Goal: Use online tool/utility: Utilize a website feature to perform a specific function

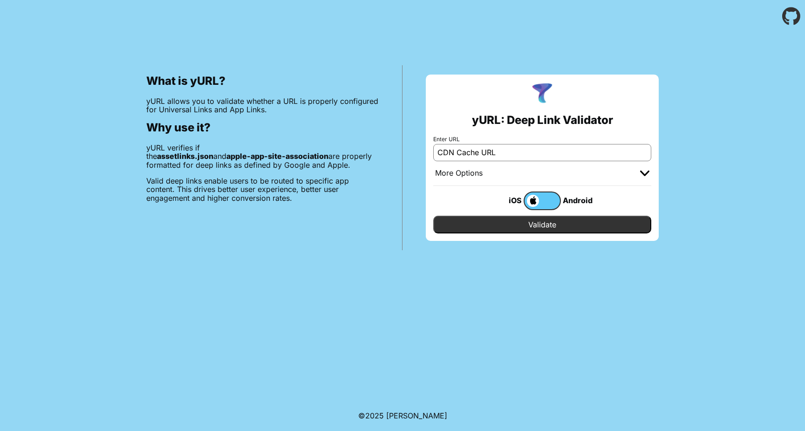
click at [493, 154] on input "CDN Cache URL" at bounding box center [542, 152] width 218 height 17
paste input "[DOMAIN_NAME]"
type input "[DOMAIN_NAME]"
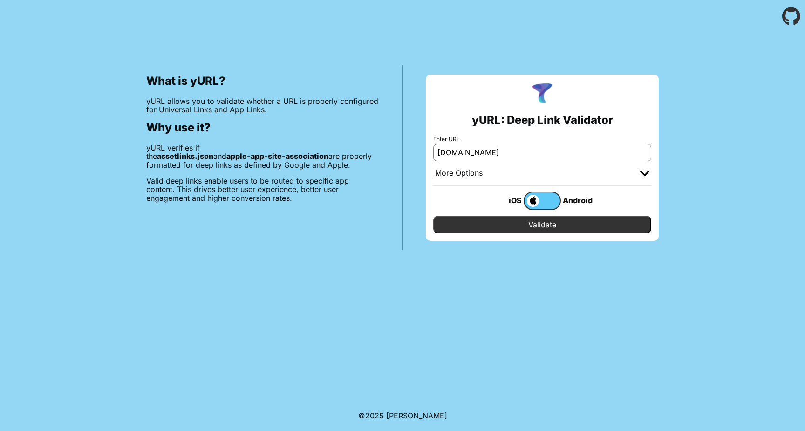
click at [536, 227] on input "Validate" at bounding box center [542, 225] width 218 height 18
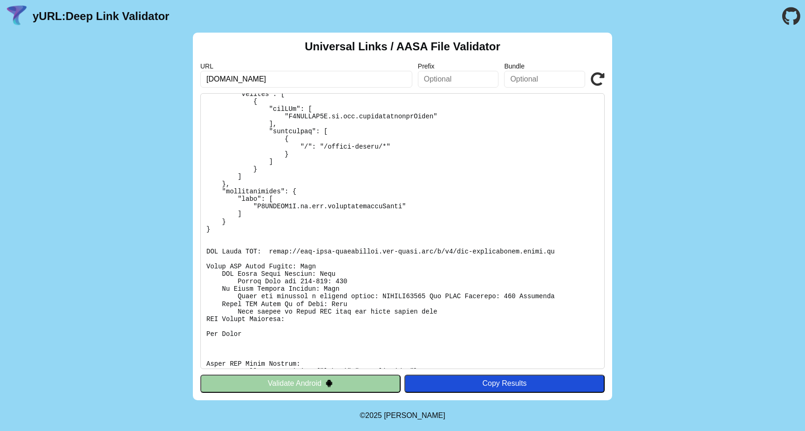
scroll to position [85, 0]
drag, startPoint x: 557, startPoint y: 248, endPoint x: 269, endPoint y: 251, distance: 287.4
click at [269, 251] on pre at bounding box center [402, 231] width 404 height 276
copy pre "https://app-site-association.cdn-apple.com/a/v1/acc-particuliers.engie.fr"
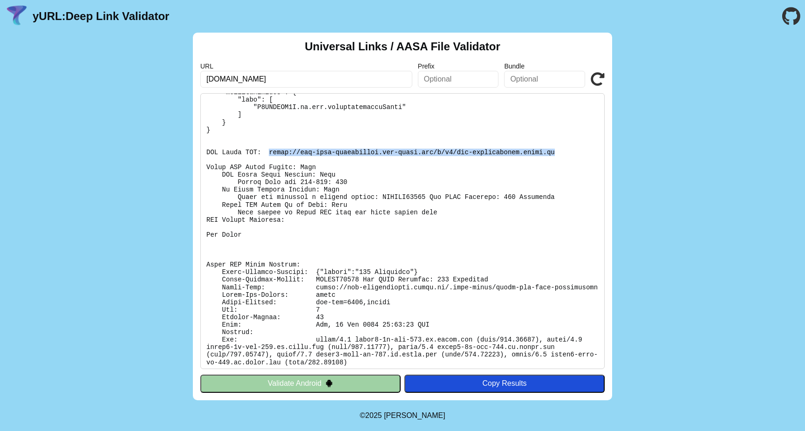
scroll to position [193, 0]
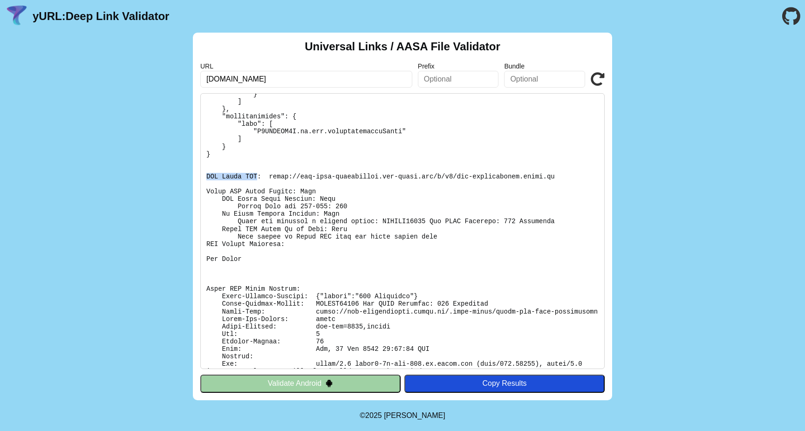
scroll to position [193, 0]
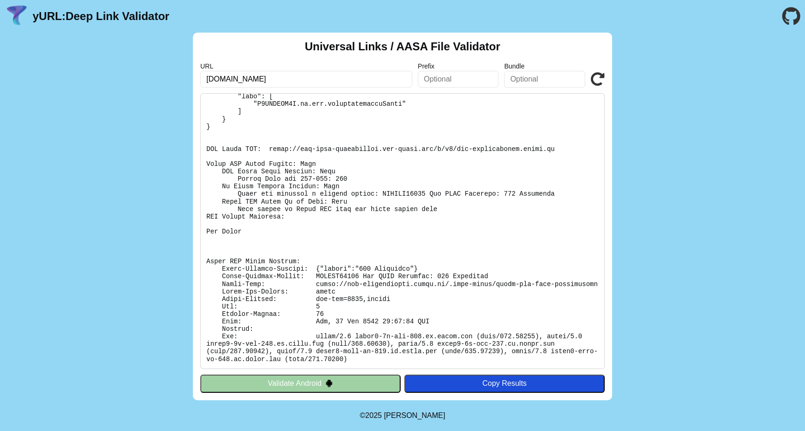
click at [417, 150] on pre at bounding box center [402, 231] width 404 height 276
drag, startPoint x: 433, startPoint y: 143, endPoint x: 270, endPoint y: 143, distance: 163.0
click at [270, 143] on pre at bounding box center [402, 231] width 404 height 276
copy pre "https://app-site-association.cdn-apple.com"
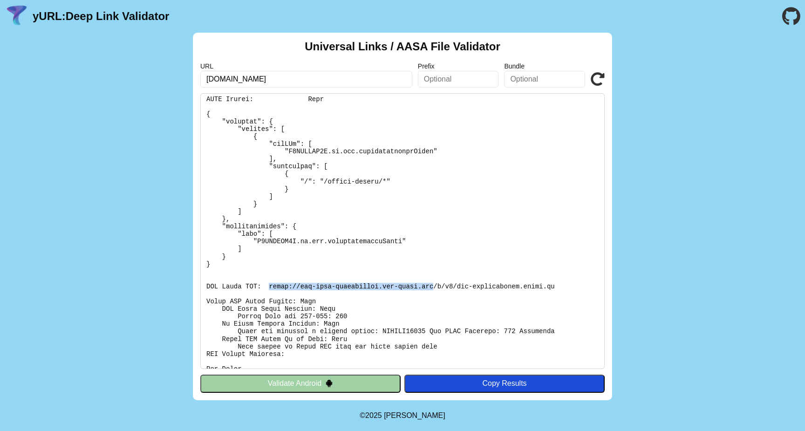
scroll to position [0, 0]
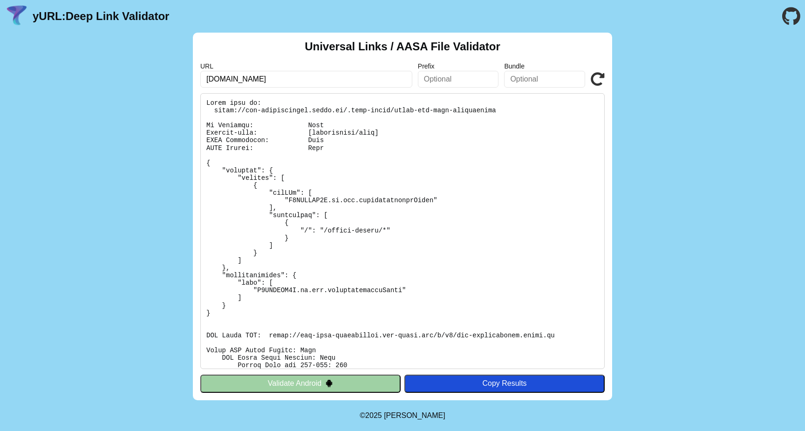
click at [391, 82] on input "[DOMAIN_NAME]" at bounding box center [306, 79] width 212 height 17
click at [595, 82] on icon at bounding box center [598, 79] width 14 height 14
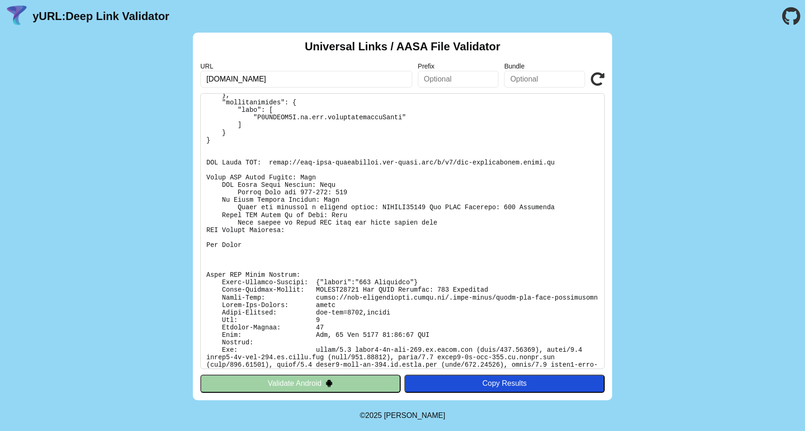
scroll to position [193, 0]
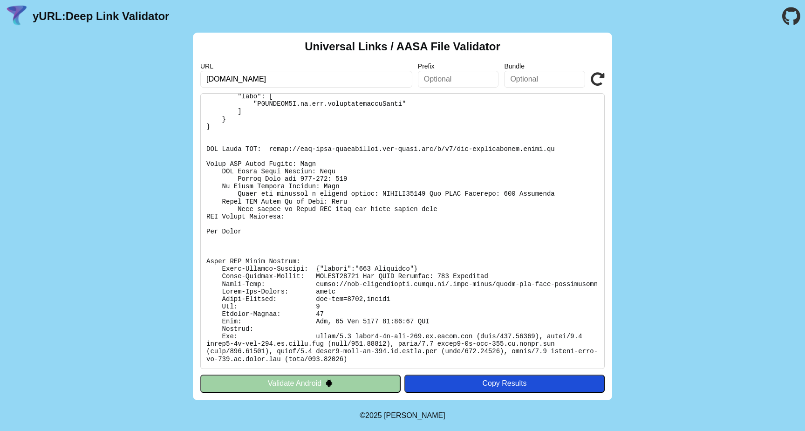
click at [594, 78] on icon at bounding box center [598, 79] width 14 height 14
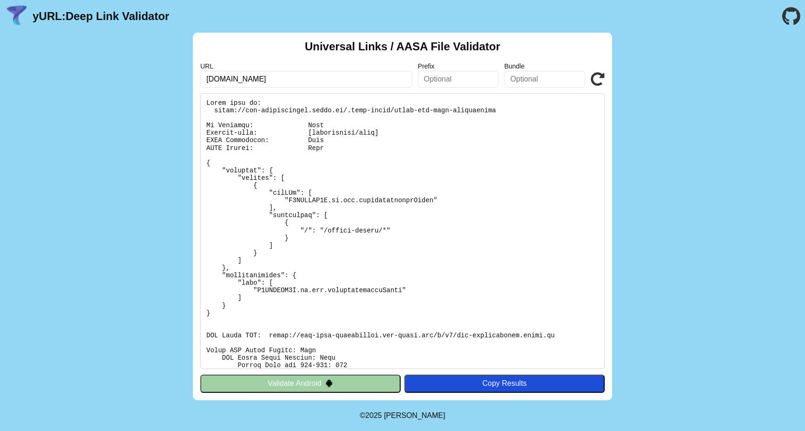
click at [310, 80] on input "[DOMAIN_NAME]" at bounding box center [306, 79] width 212 height 17
click at [318, 88] on div "Universal Links / AASA File Validator URL acc-particuliers.engie.fr Prefix Bund…" at bounding box center [402, 216] width 419 height 367
drag, startPoint x: 219, startPoint y: 77, endPoint x: 165, endPoint y: 78, distance: 54.5
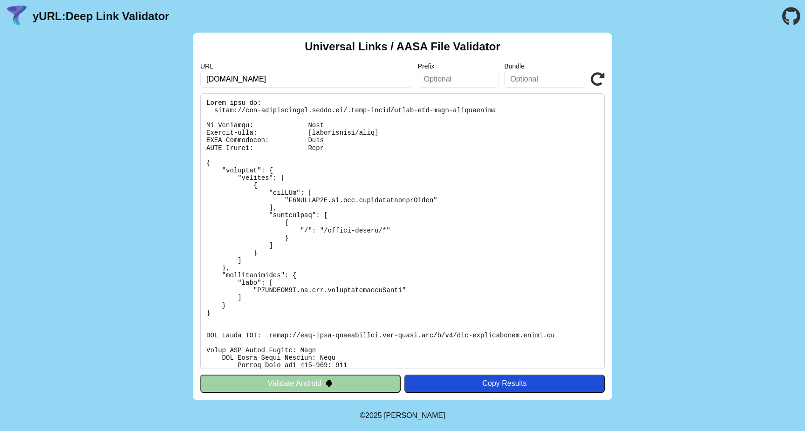
click at [169, 78] on div "Universal Links / AASA File Validator URL [DOMAIN_NAME] Prefix Bundle Validate …" at bounding box center [402, 216] width 805 height 367
type input "particuliers.engie.fr"
click at [591, 76] on icon at bounding box center [598, 79] width 14 height 14
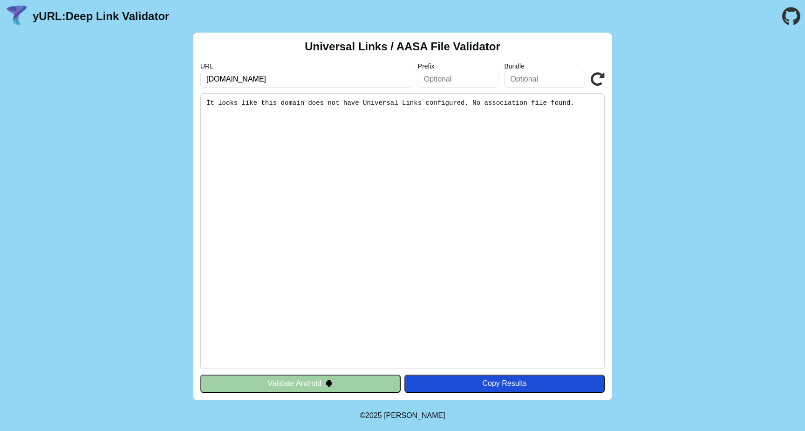
click at [295, 80] on input "[DOMAIN_NAME]" at bounding box center [306, 79] width 212 height 17
click at [295, 80] on input "particuliers.engie.fr" at bounding box center [306, 79] width 212 height 17
paste input "acc-"
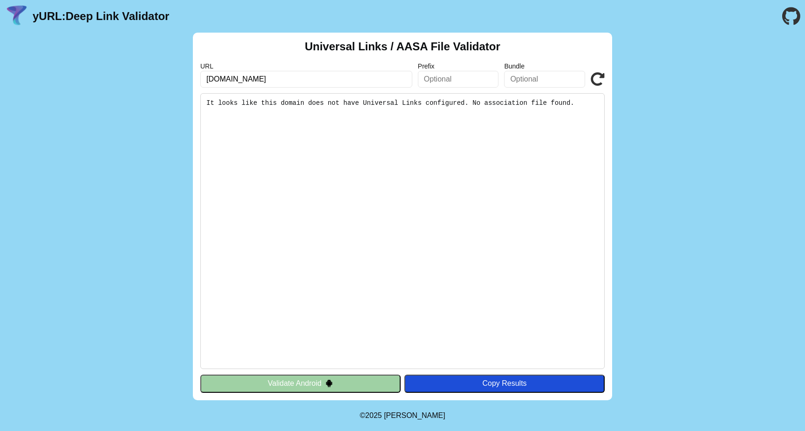
type input "[DOMAIN_NAME]"
click at [599, 79] on icon at bounding box center [598, 79] width 14 height 14
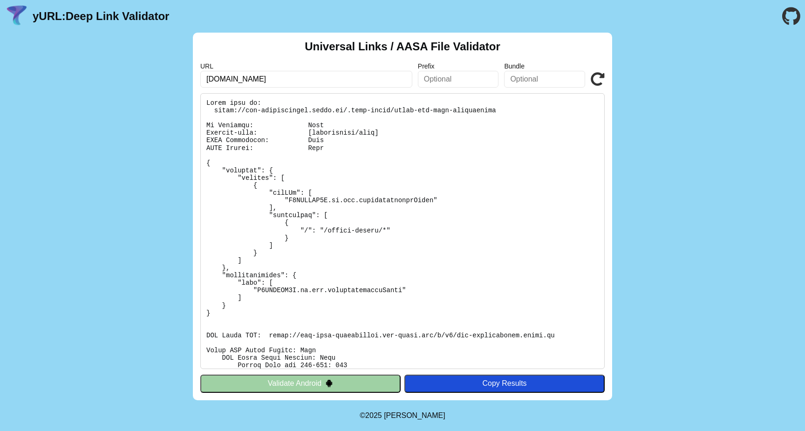
click at [249, 139] on pre at bounding box center [402, 231] width 404 height 276
click at [241, 148] on pre at bounding box center [402, 231] width 404 height 276
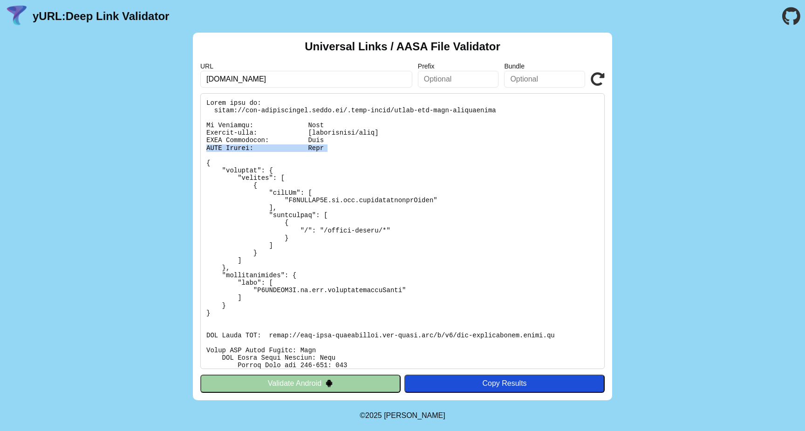
click at [241, 148] on pre at bounding box center [402, 231] width 404 height 276
click at [226, 126] on pre at bounding box center [402, 231] width 404 height 276
click at [310, 200] on pre at bounding box center [402, 231] width 404 height 276
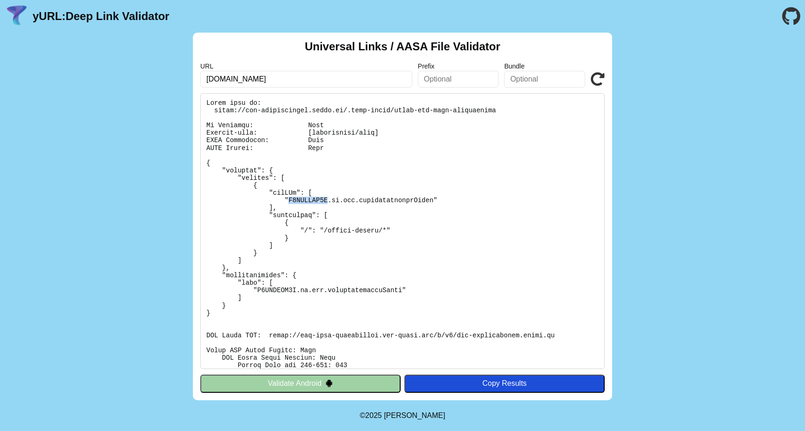
click at [310, 200] on pre at bounding box center [402, 231] width 404 height 276
click at [340, 200] on pre at bounding box center [402, 231] width 404 height 276
click at [386, 196] on pre at bounding box center [402, 231] width 404 height 276
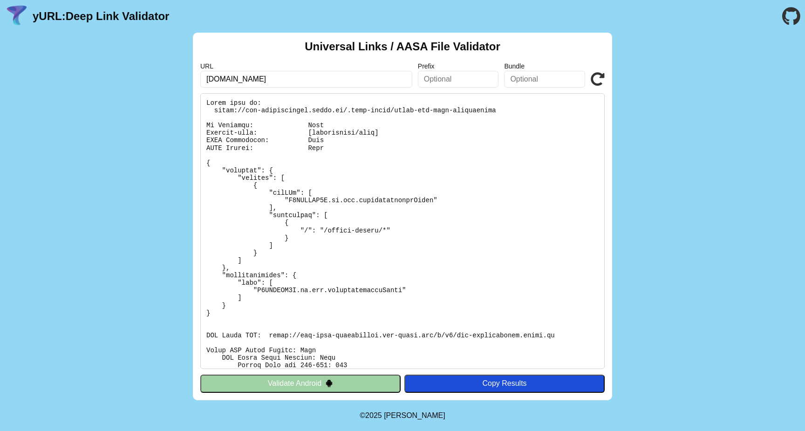
click at [344, 228] on pre at bounding box center [402, 231] width 404 height 276
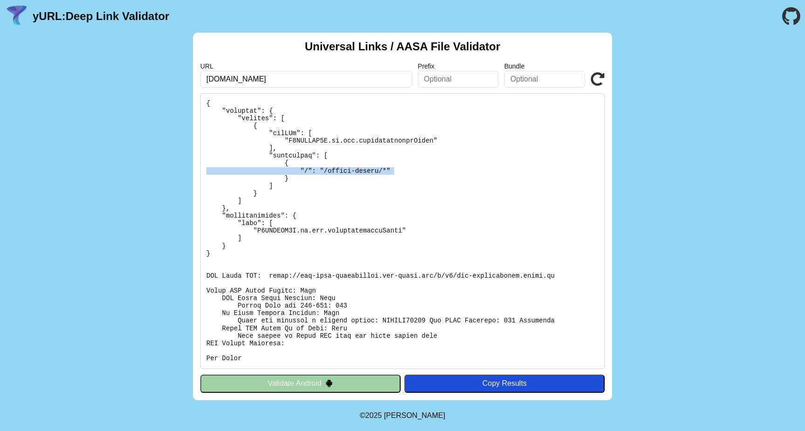
scroll to position [65, 0]
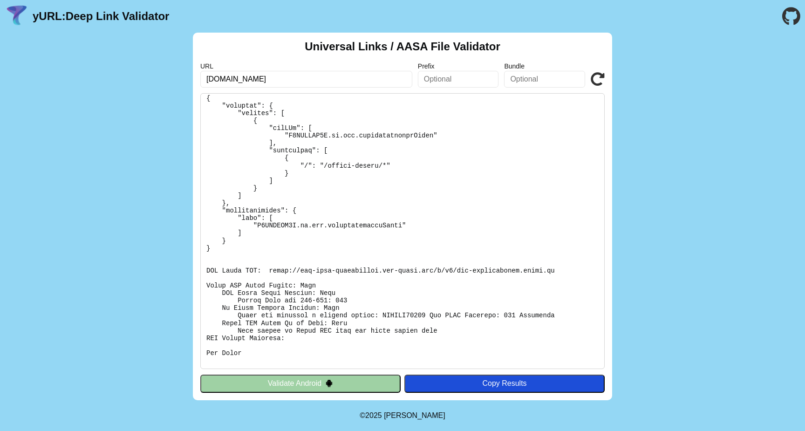
drag, startPoint x: 267, startPoint y: 269, endPoint x: 553, endPoint y: 264, distance: 286.5
click at [553, 264] on pre at bounding box center [402, 231] width 404 height 276
drag, startPoint x: 556, startPoint y: 268, endPoint x: 268, endPoint y: 269, distance: 288.3
click at [268, 269] on pre at bounding box center [402, 231] width 404 height 276
copy pre "https://app-site-association.cdn-apple.com/a/v1/acc-particuliers.engie.fr"
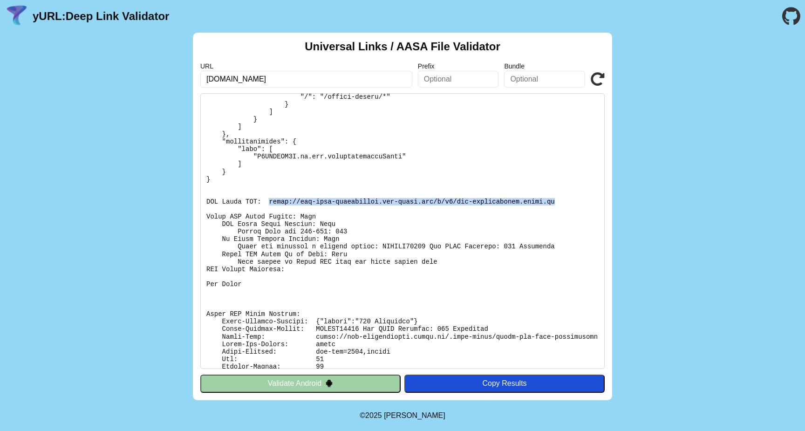
scroll to position [141, 0]
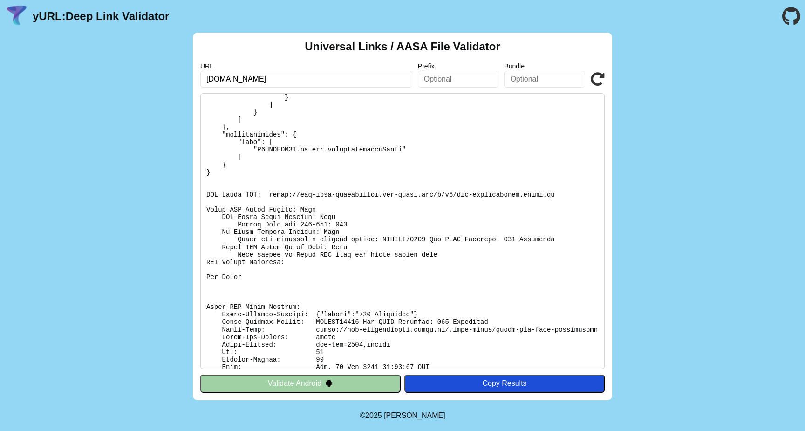
click at [250, 262] on pre at bounding box center [402, 231] width 404 height 276
click at [242, 273] on pre at bounding box center [402, 231] width 404 height 276
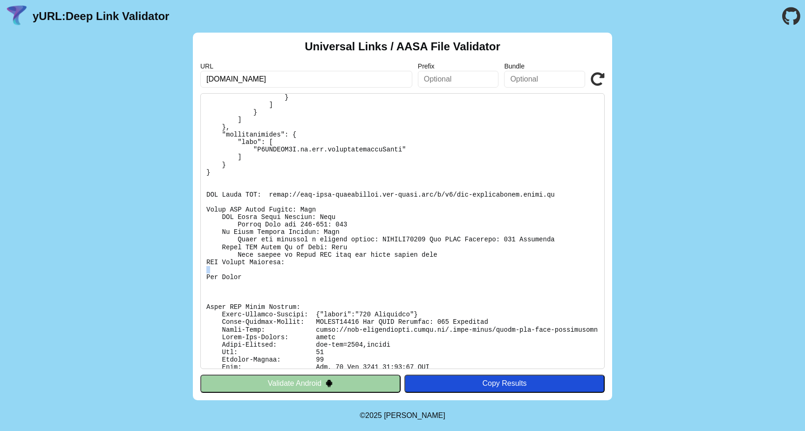
click at [242, 273] on pre at bounding box center [402, 231] width 404 height 276
click at [247, 278] on pre at bounding box center [402, 231] width 404 height 276
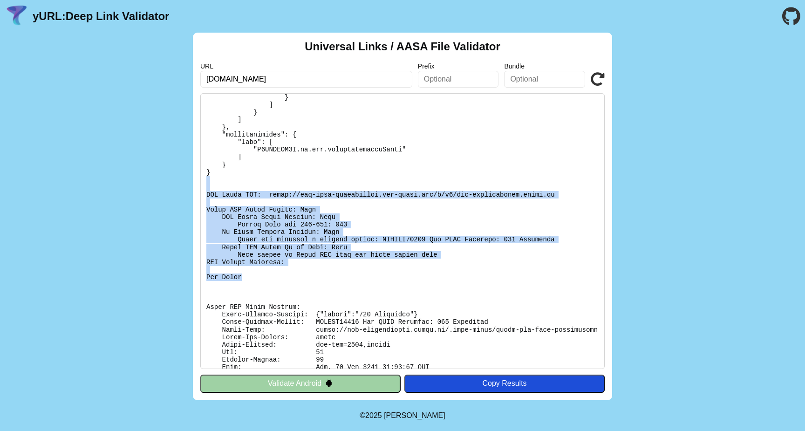
drag, startPoint x: 257, startPoint y: 278, endPoint x: 190, endPoint y: 183, distance: 116.3
click at [190, 183] on div "Universal Links / AASA File Validator URL acc-particuliers.engie.fr Prefix Bund…" at bounding box center [402, 216] width 805 height 367
copy pre "CDN Cache URL: https://app-site-association.cdn-apple.com/a/v1/acc-particuliers…"
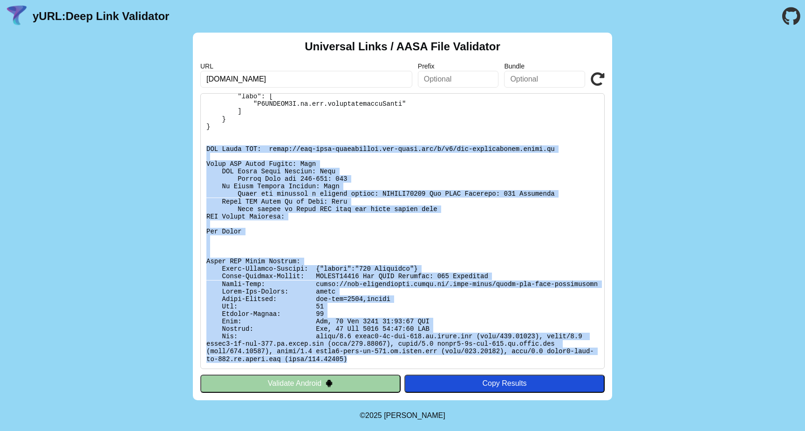
drag, startPoint x: 352, startPoint y: 357, endPoint x: 196, endPoint y: 141, distance: 267.2
click at [196, 141] on div "Universal Links / AASA File Validator URL acc-particuliers.engie.fr Prefix Bund…" at bounding box center [402, 216] width 419 height 367
copy pre "CDN Cache URL: https://app-site-association.cdn-apple.com/a/v1/acc-particuliers…"
click at [599, 78] on icon at bounding box center [598, 79] width 14 height 14
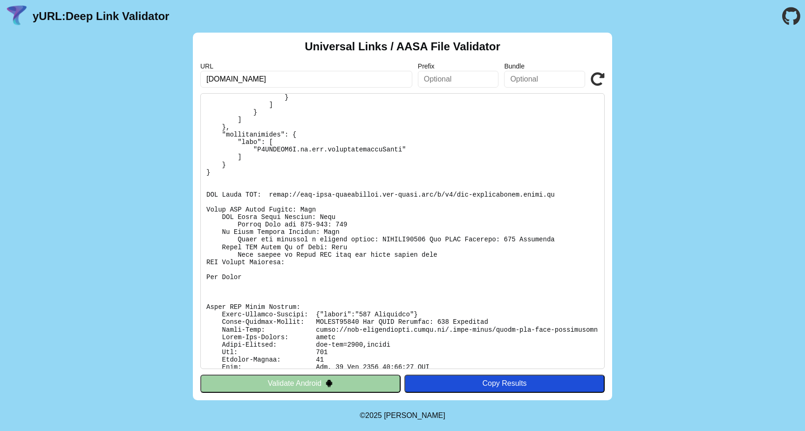
scroll to position [193, 0]
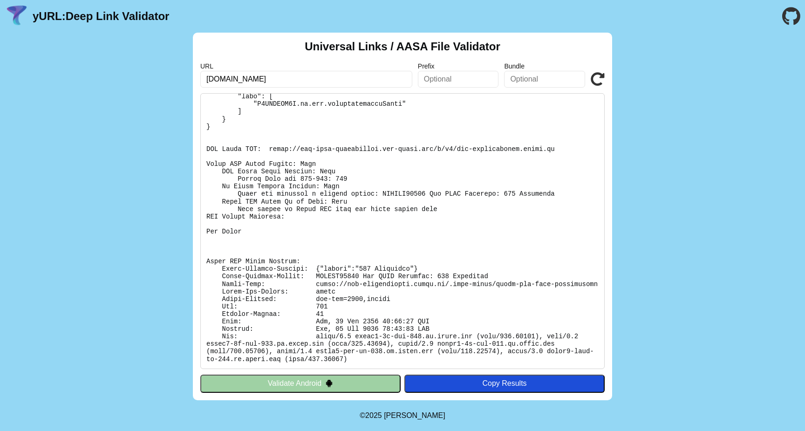
click at [606, 74] on div "Universal Links / AASA File Validator URL [DOMAIN_NAME] Prefix Bundle Validate …" at bounding box center [402, 216] width 419 height 367
click at [594, 85] on icon at bounding box center [598, 79] width 14 height 14
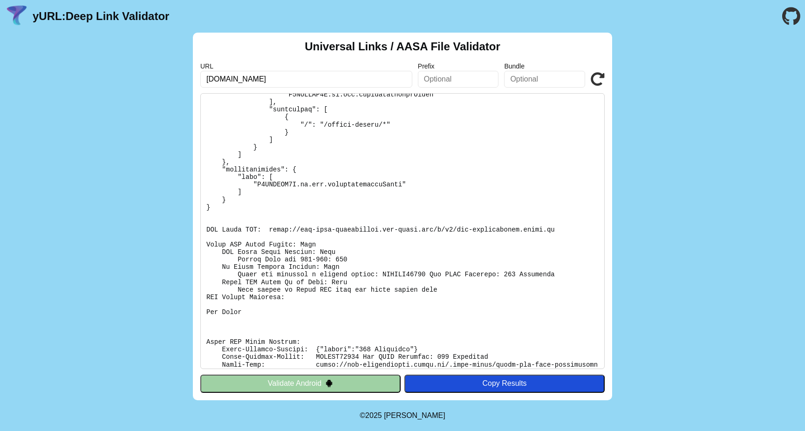
scroll to position [193, 0]
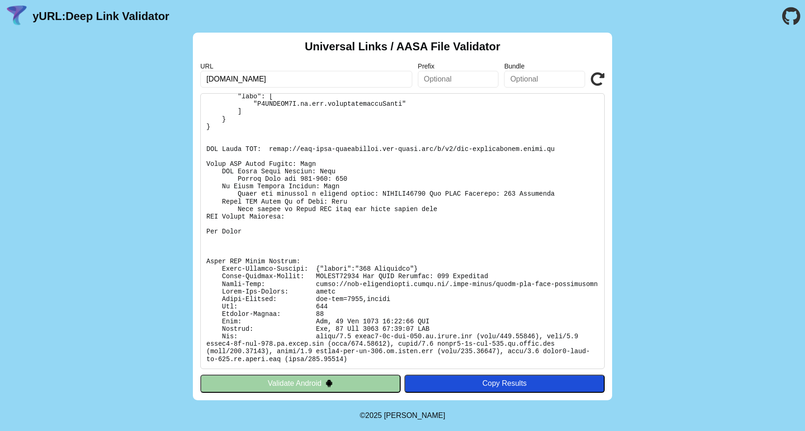
click at [253, 142] on pre at bounding box center [402, 231] width 404 height 276
drag, startPoint x: 205, startPoint y: 140, endPoint x: 258, endPoint y: 143, distance: 52.7
click at [258, 143] on pre at bounding box center [402, 231] width 404 height 276
copy pre "CDN Cache URL"
click at [352, 240] on pre at bounding box center [402, 231] width 404 height 276
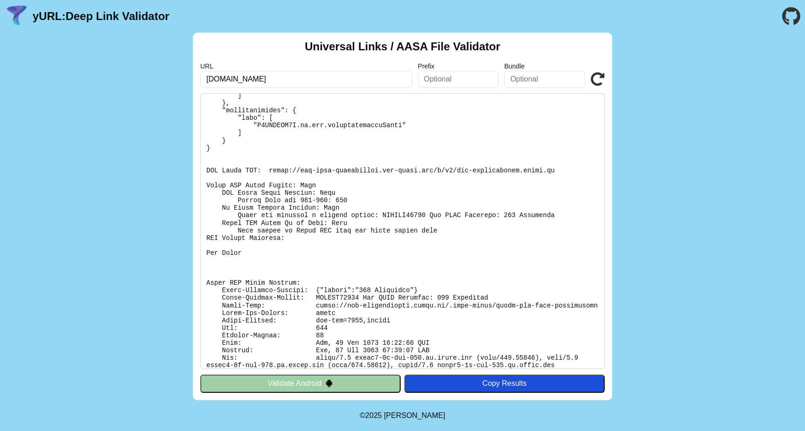
scroll to position [166, 0]
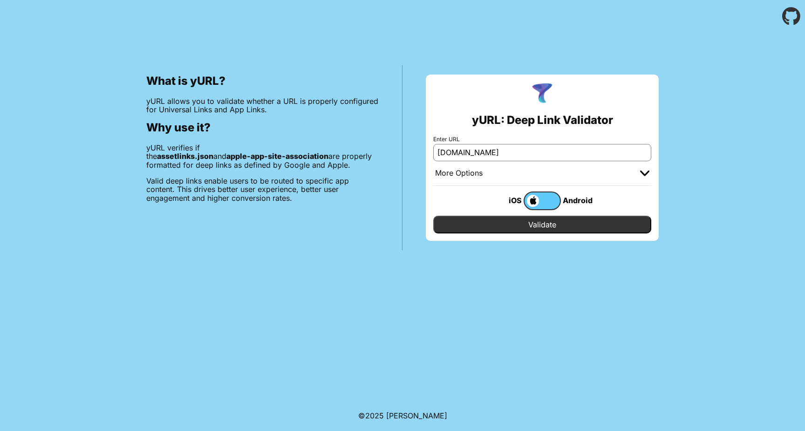
type input "[DOMAIN_NAME]"
click at [550, 227] on input "Validate" at bounding box center [542, 225] width 218 height 18
click at [544, 197] on label at bounding box center [541, 200] width 37 height 19
click at [0, 0] on input "checkbox" at bounding box center [0, 0] width 0 height 0
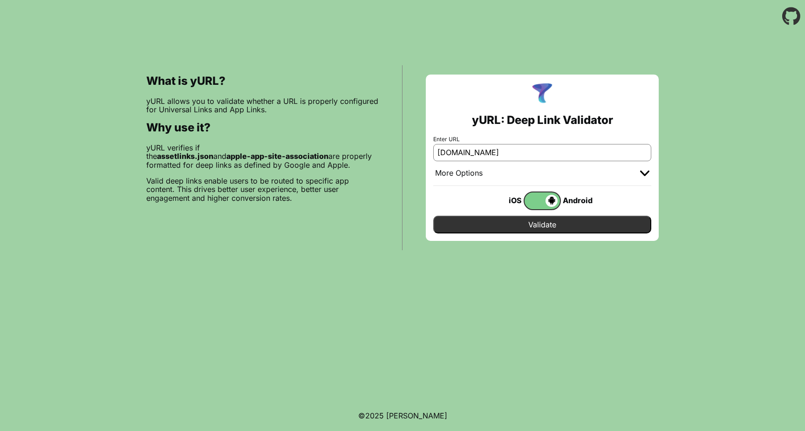
click at [527, 204] on span at bounding box center [540, 201] width 33 height 12
click at [0, 0] on input "checkbox" at bounding box center [0, 0] width 0 height 0
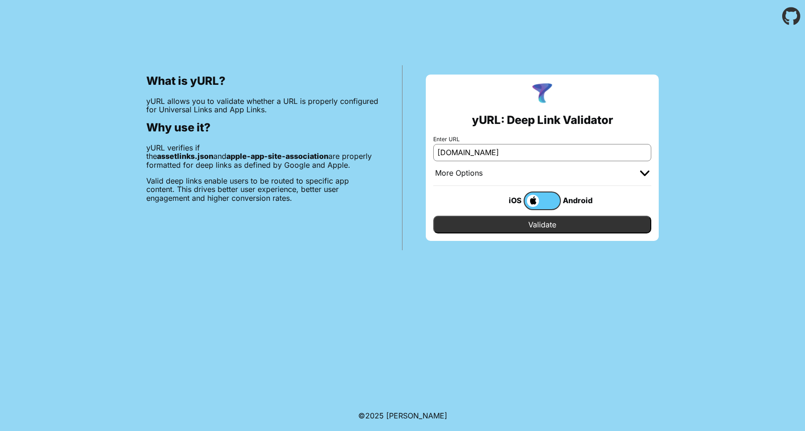
click at [543, 202] on label at bounding box center [541, 200] width 37 height 19
click at [0, 0] on input "checkbox" at bounding box center [0, 0] width 0 height 0
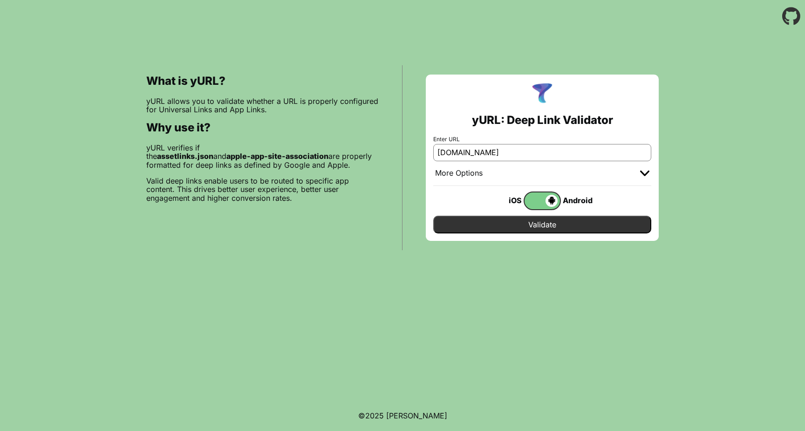
click at [547, 231] on input "Validate" at bounding box center [542, 225] width 218 height 18
click at [528, 204] on span at bounding box center [540, 201] width 33 height 12
click at [0, 0] on input "checkbox" at bounding box center [0, 0] width 0 height 0
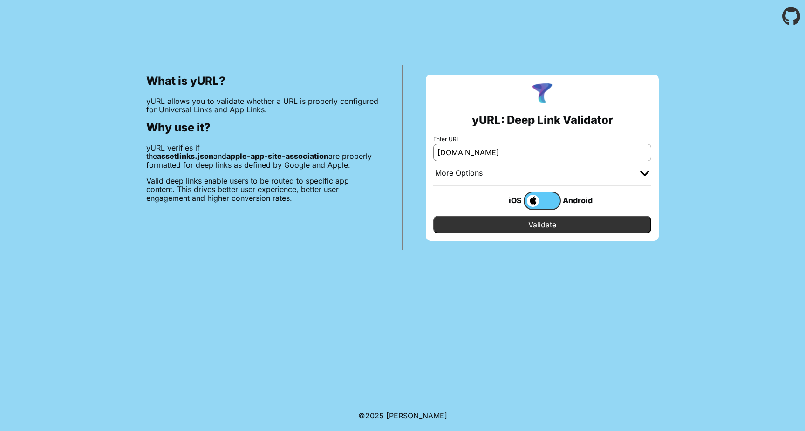
click at [520, 225] on input "Validate" at bounding box center [542, 225] width 218 height 18
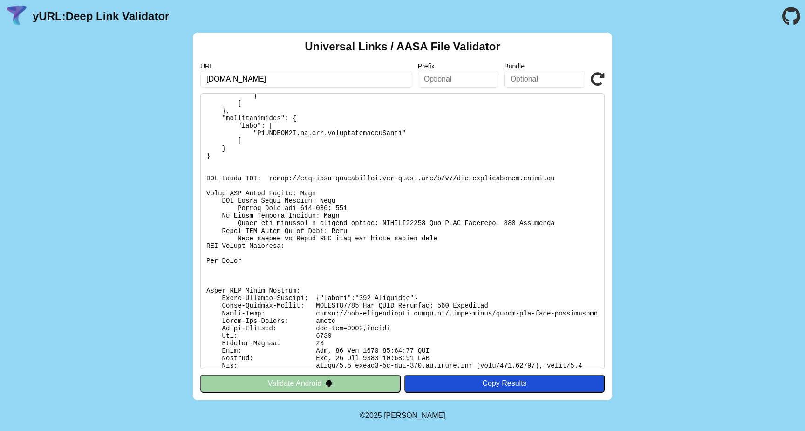
scroll to position [193, 0]
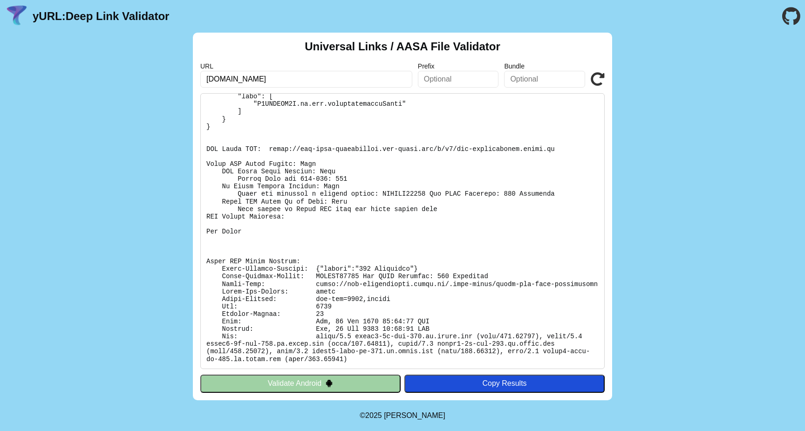
click at [282, 188] on pre at bounding box center [402, 231] width 404 height 276
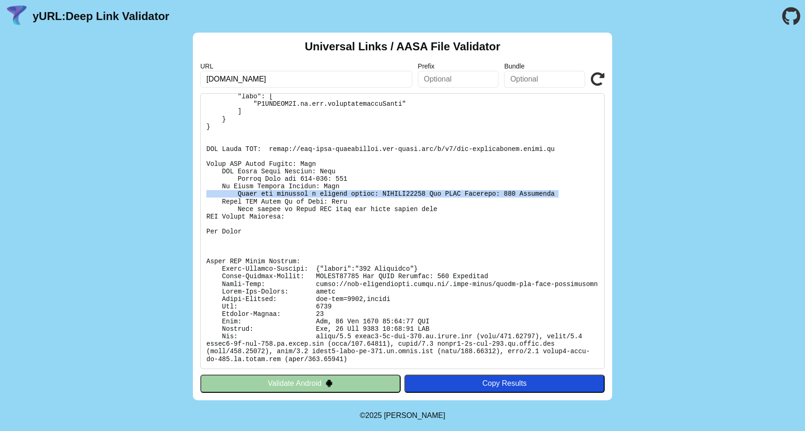
click at [282, 188] on pre at bounding box center [402, 231] width 404 height 276
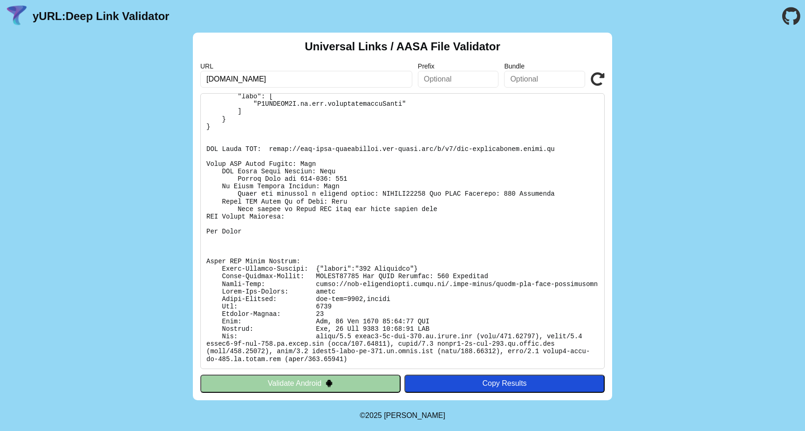
click at [267, 196] on pre at bounding box center [402, 231] width 404 height 276
click at [374, 189] on pre at bounding box center [402, 231] width 404 height 276
click at [600, 82] on icon at bounding box center [598, 79] width 14 height 14
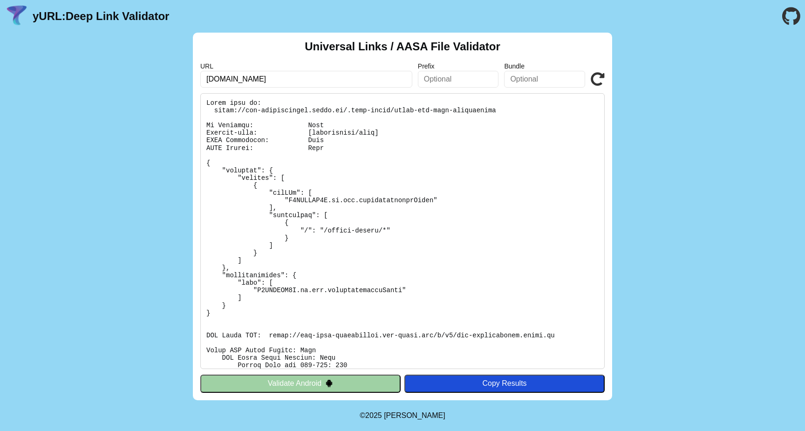
scroll to position [193, 0]
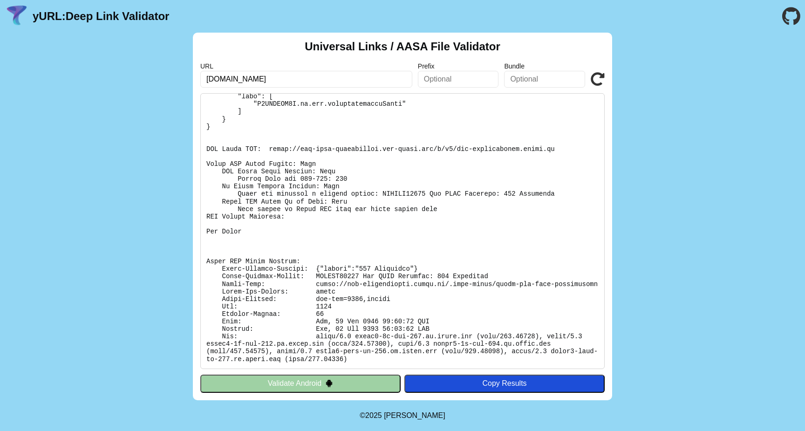
click at [292, 267] on pre at bounding box center [402, 231] width 404 height 276
copy pre "Apple-Failure-Reason: SWCERR00101 Bad HTTP Response: 403 Forbidden"
click at [601, 81] on icon at bounding box center [598, 79] width 14 height 14
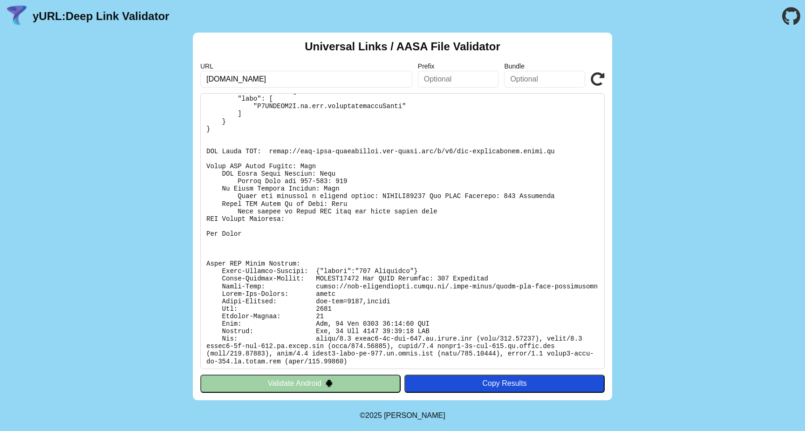
scroll to position [193, 0]
